Goal: Entertainment & Leisure: Consume media (video, audio)

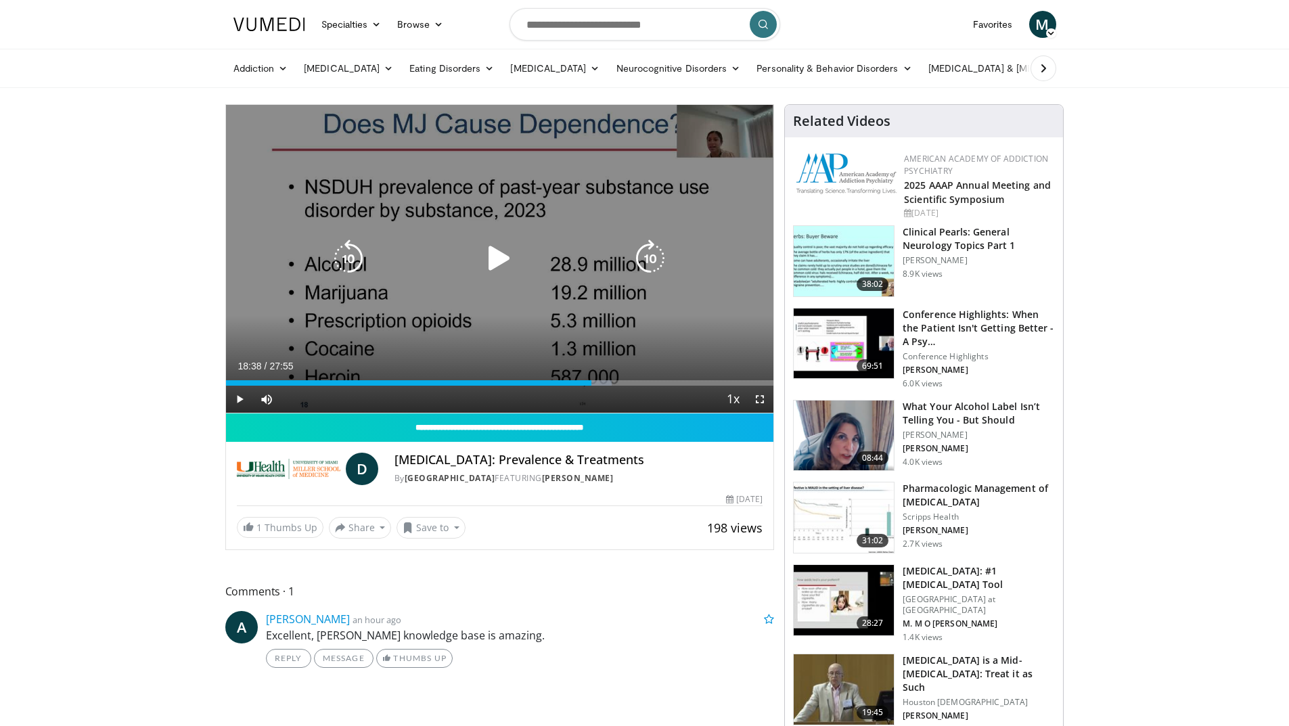
click at [497, 262] on icon "Video Player" at bounding box center [499, 258] width 38 height 38
